Goal: Information Seeking & Learning: Learn about a topic

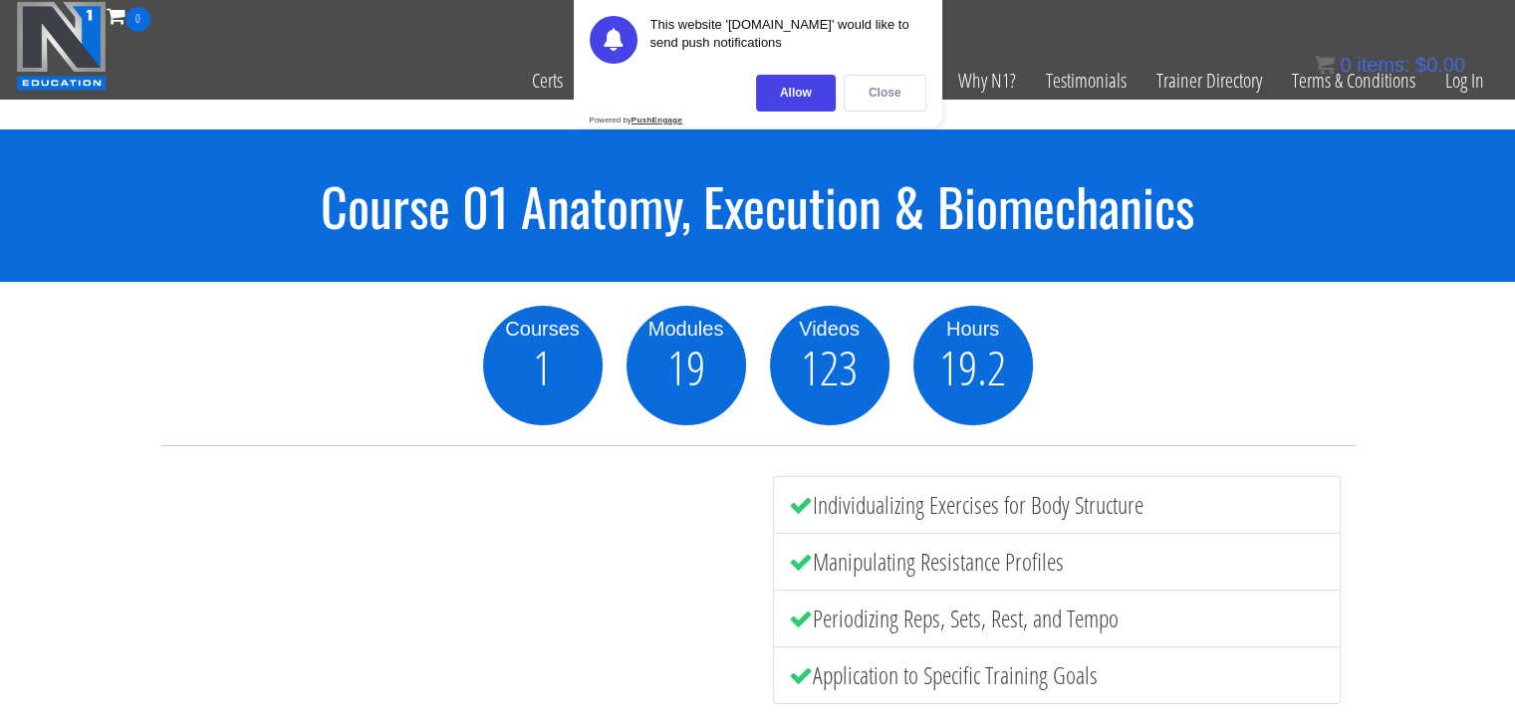
click at [893, 85] on div "Close" at bounding box center [884, 93] width 83 height 37
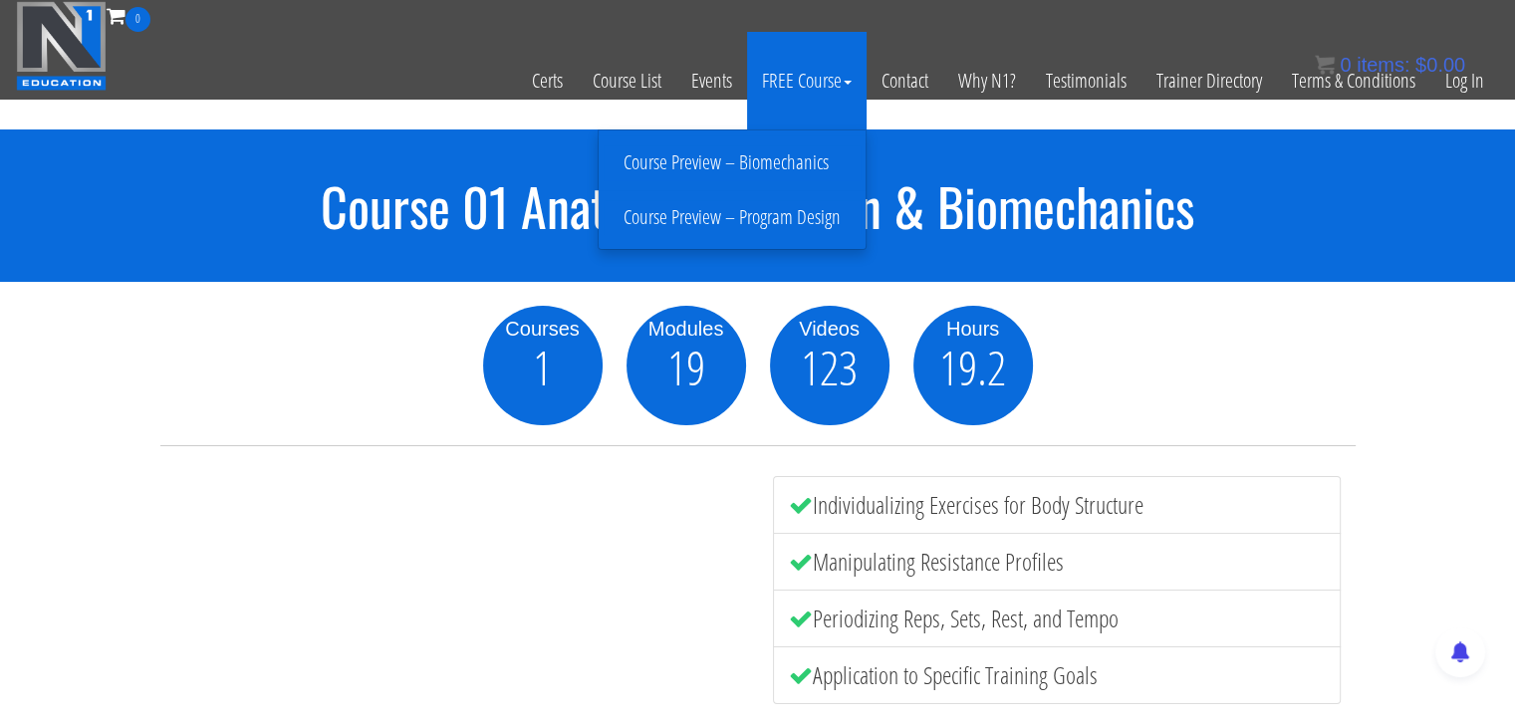
click at [777, 163] on link "Course Preview – Biomechanics" at bounding box center [731, 162] width 257 height 35
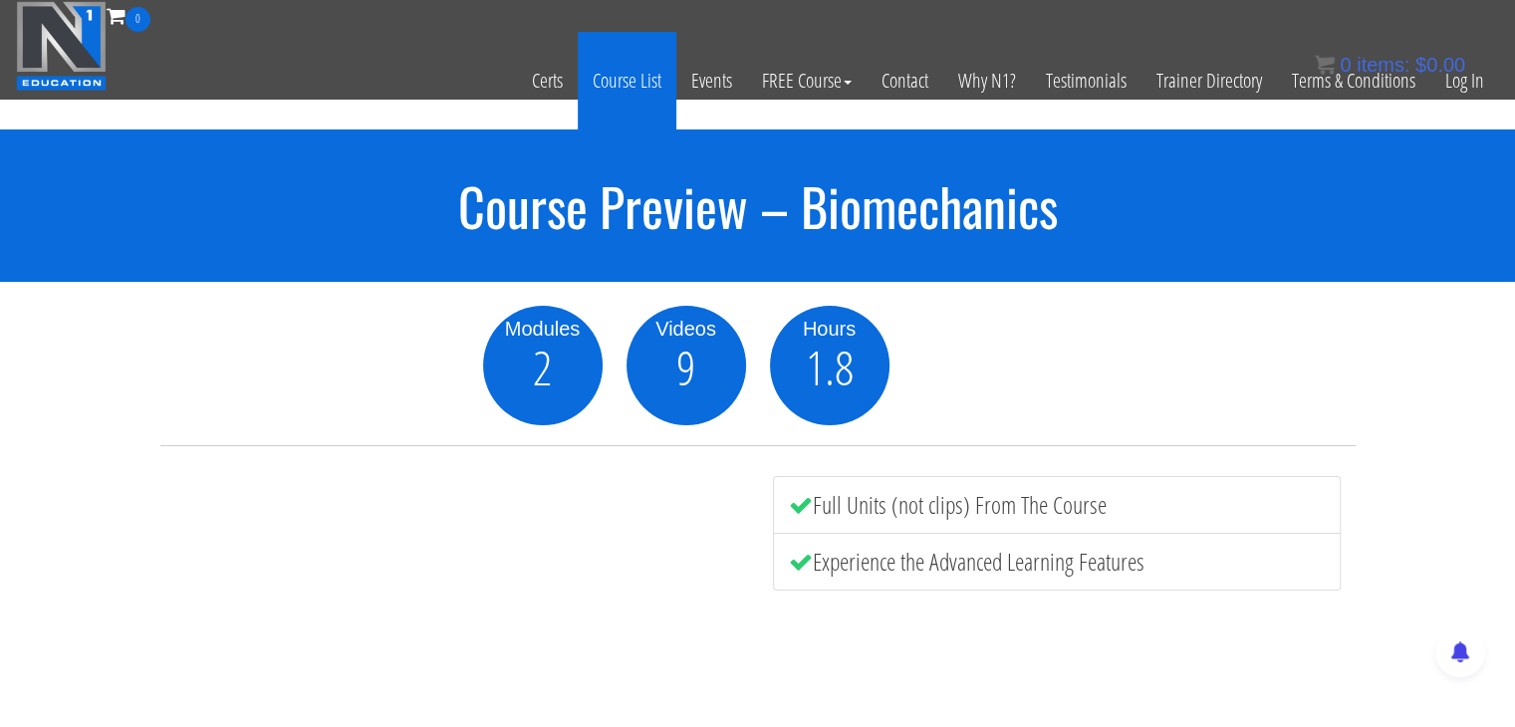
click at [613, 78] on link "Course List" at bounding box center [627, 81] width 99 height 98
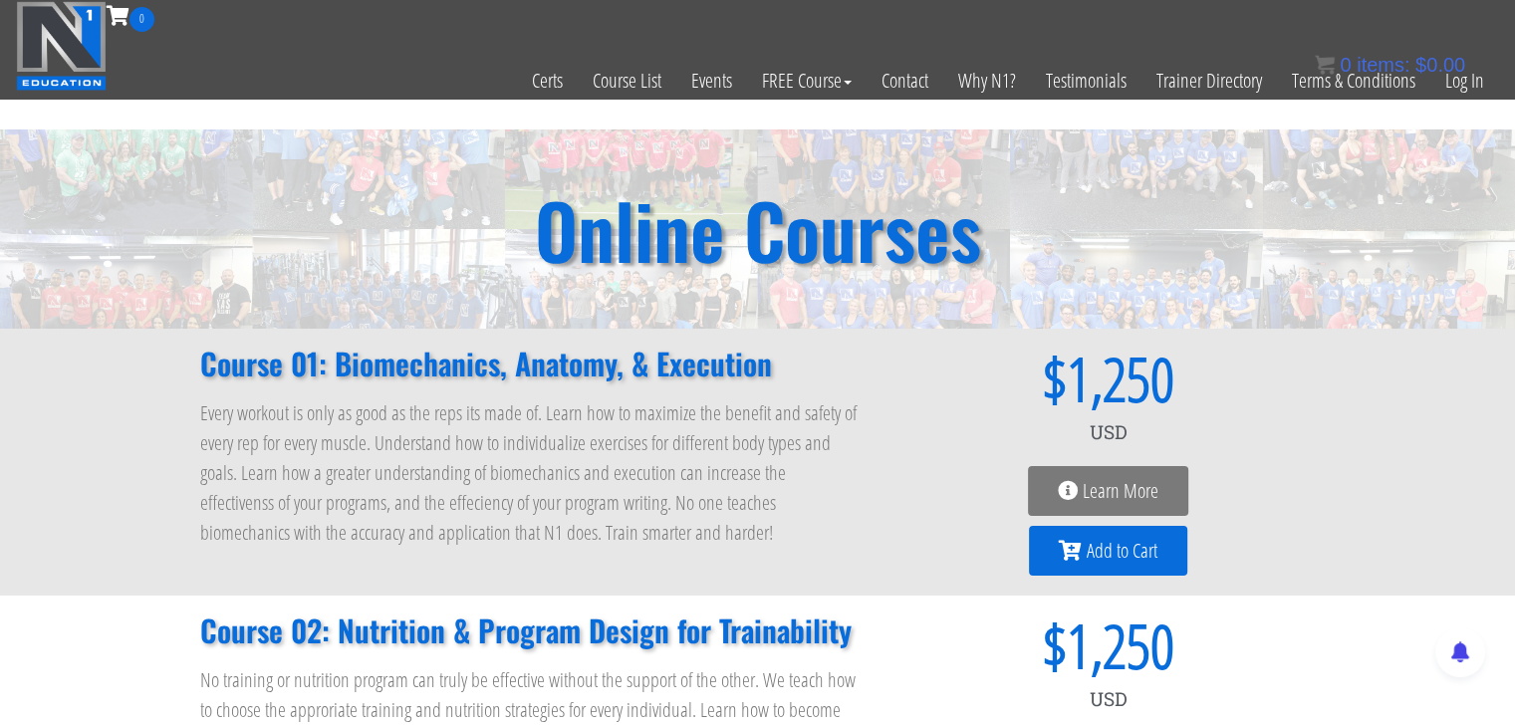
click at [1073, 496] on icon at bounding box center [1068, 491] width 20 height 20
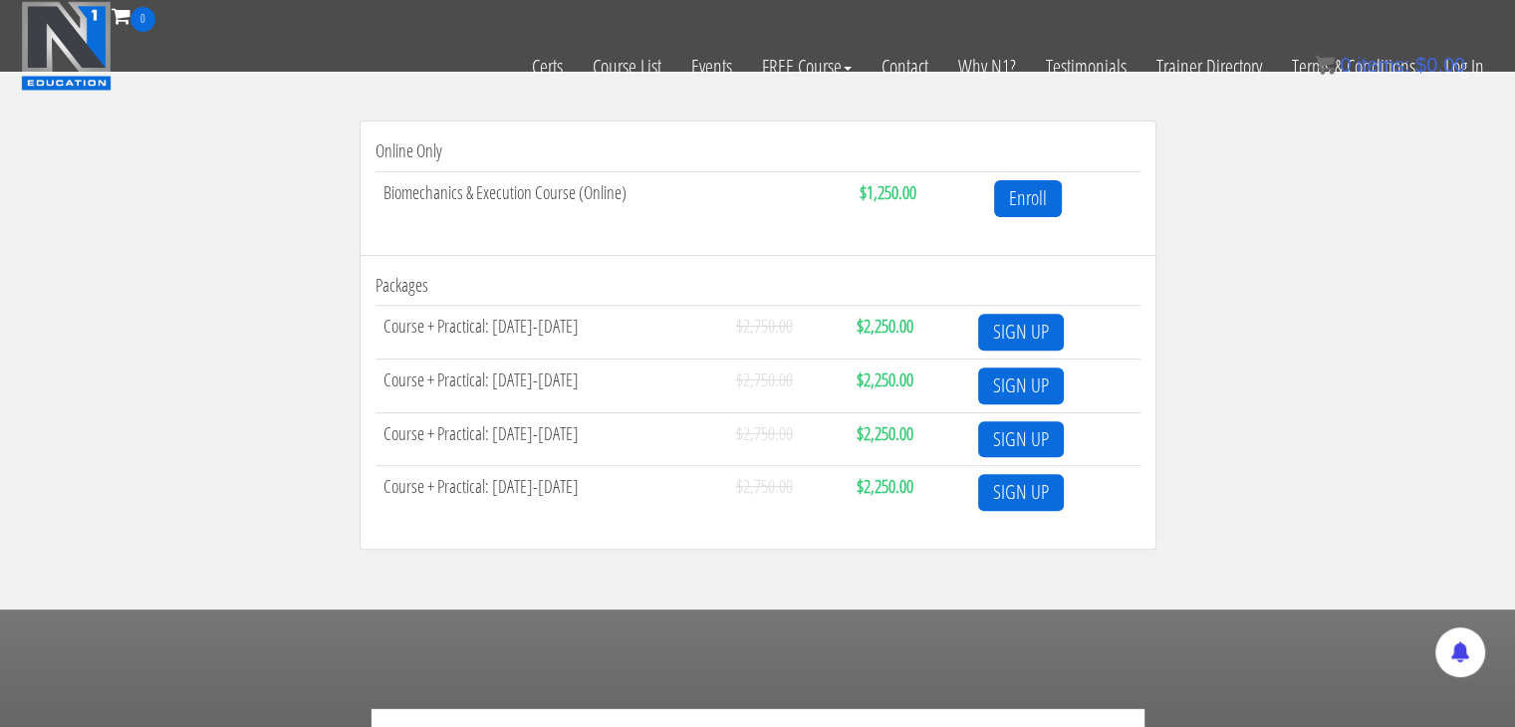
scroll to position [669, 0]
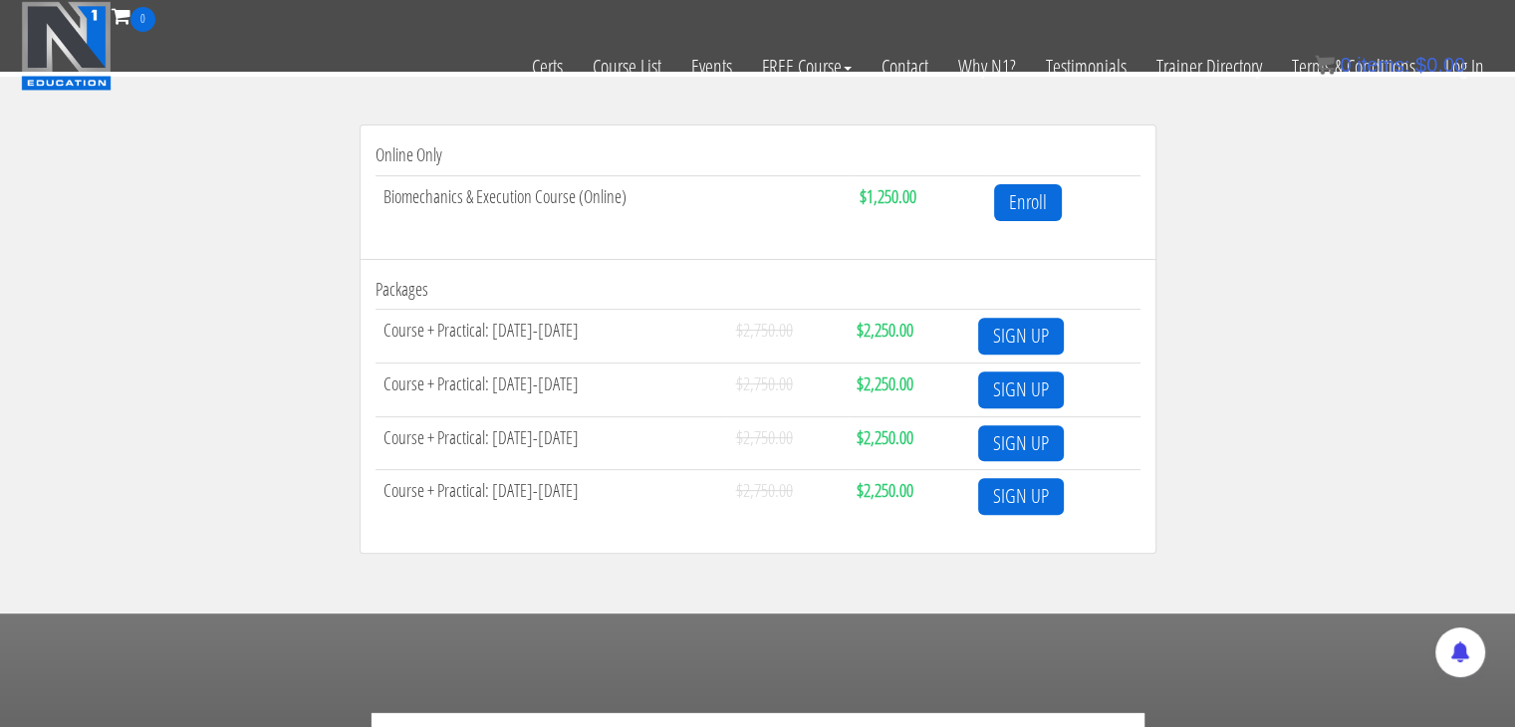
click at [562, 199] on td "Biomechanics & Execution Course (Online)" at bounding box center [613, 201] width 477 height 53
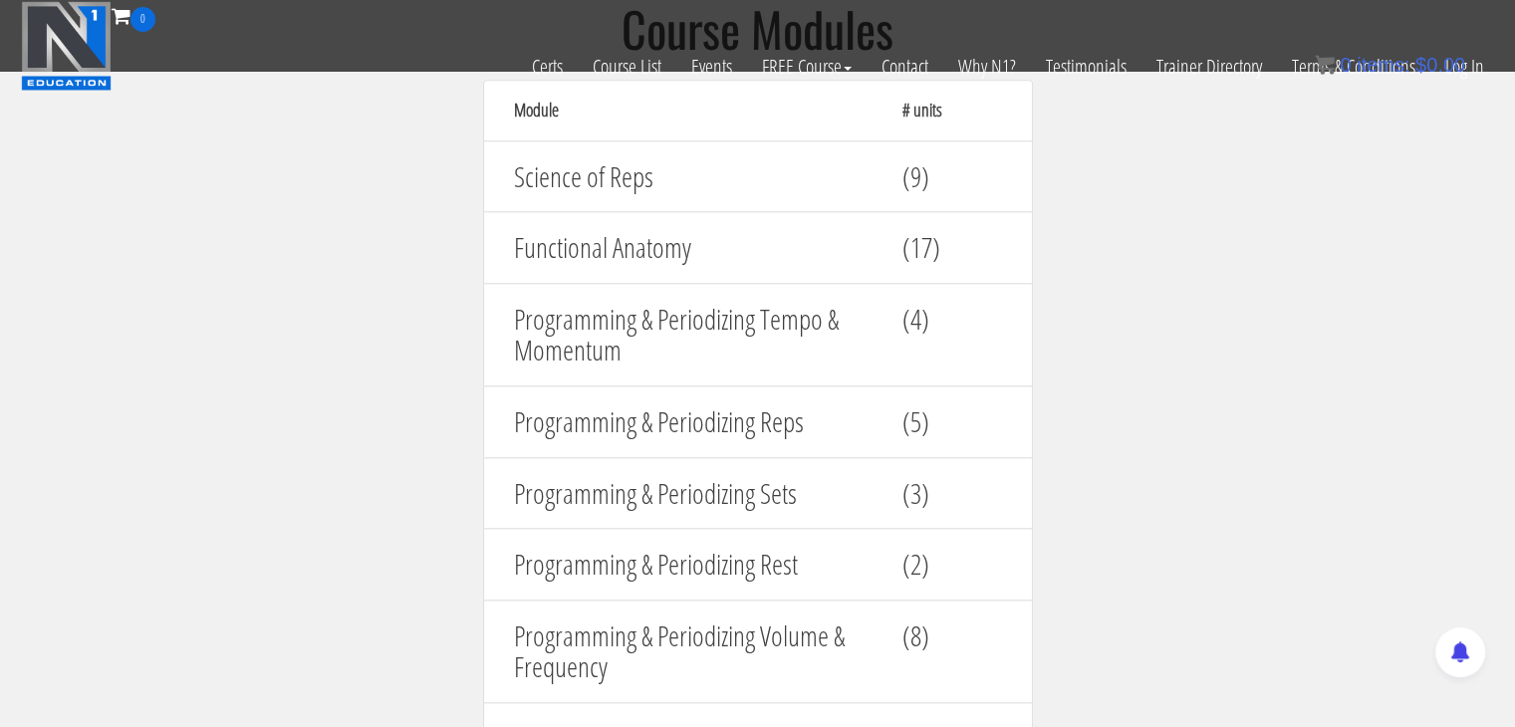
scroll to position [2221, 0]
click at [566, 237] on h4 "Functional Anatomy" at bounding box center [693, 245] width 358 height 31
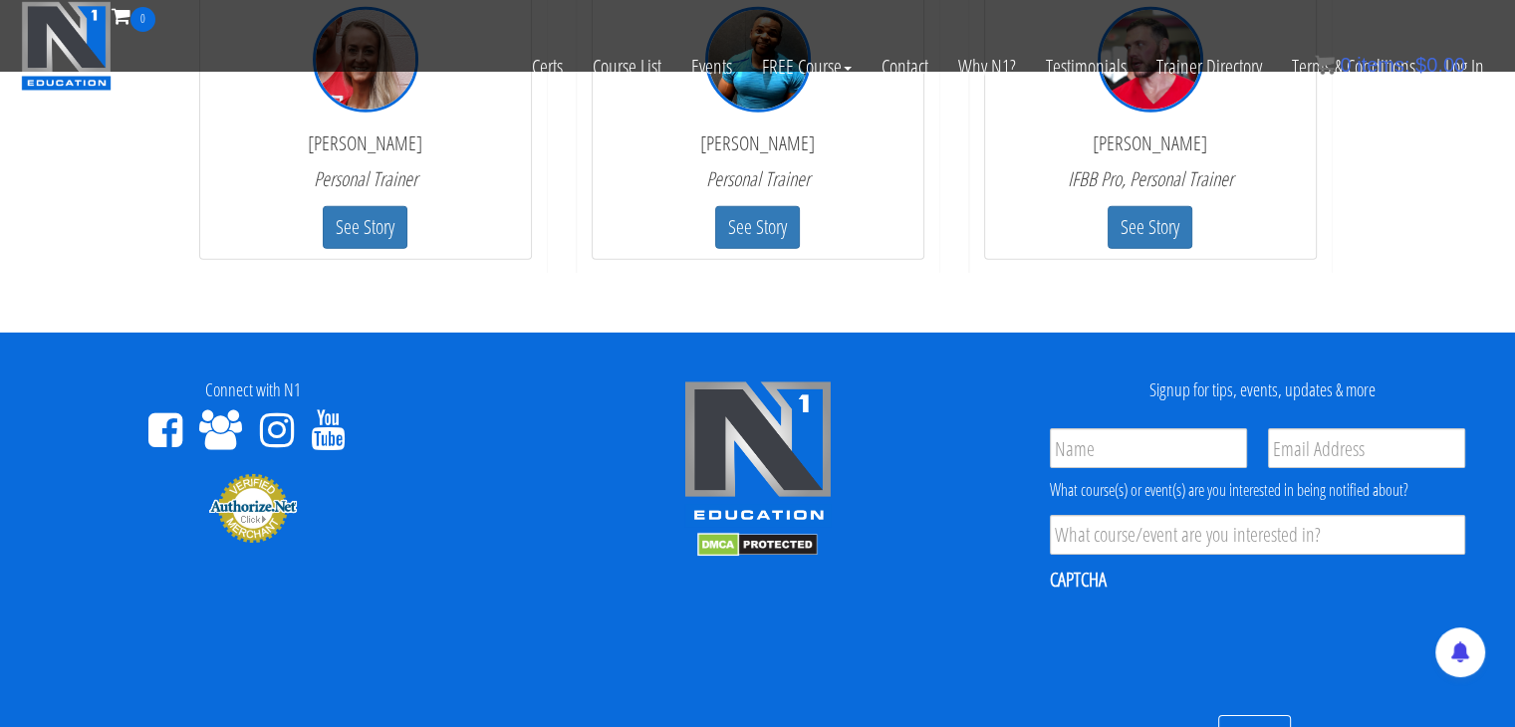
scroll to position [6260, 0]
